Goal: Navigation & Orientation: Understand site structure

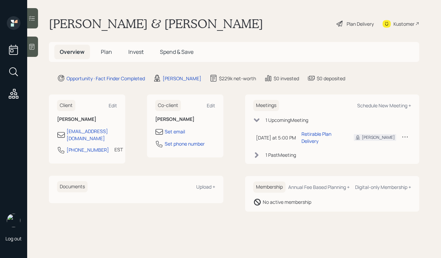
click at [36, 42] on div at bounding box center [32, 47] width 11 height 20
